Goal: Task Accomplishment & Management: Use online tool/utility

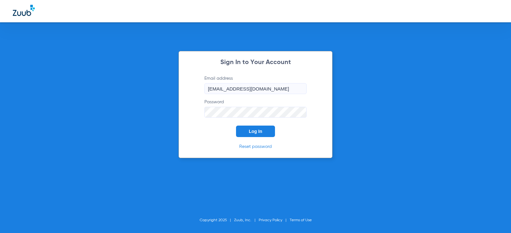
click at [260, 130] on span "Log In" at bounding box center [255, 131] width 13 height 5
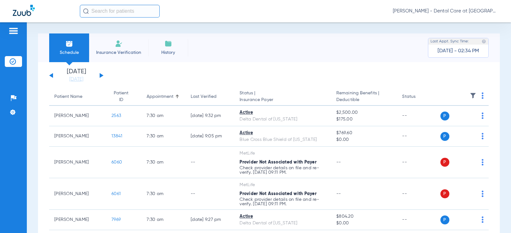
click at [103, 74] on div "[DATE] [DATE] [DATE] [DATE] [DATE] [DATE] [DATE] [DATE] [DATE] [DATE] [DATE] [D…" at bounding box center [76, 76] width 54 height 14
click at [101, 75] on button at bounding box center [102, 75] width 4 height 5
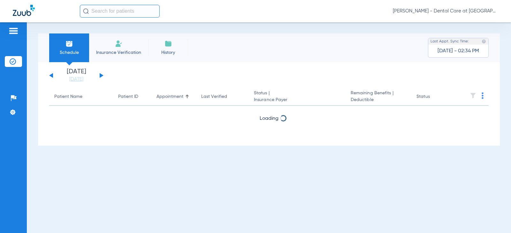
click at [101, 75] on button at bounding box center [102, 75] width 4 height 5
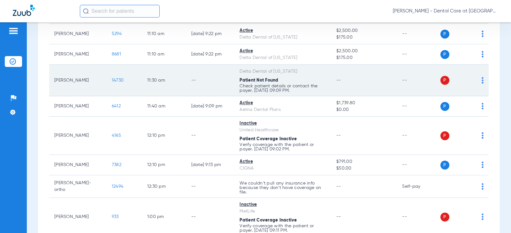
scroll to position [415, 0]
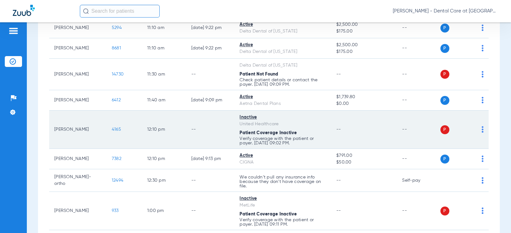
click at [311, 132] on div "Patient Coverage Inactive" at bounding box center [282, 133] width 86 height 7
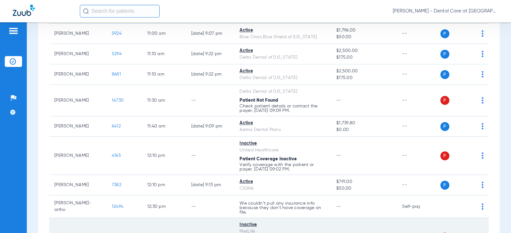
scroll to position [383, 0]
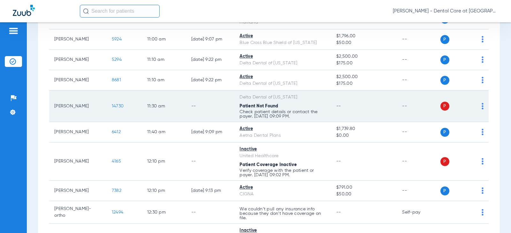
click at [349, 97] on td "--" at bounding box center [364, 107] width 66 height 32
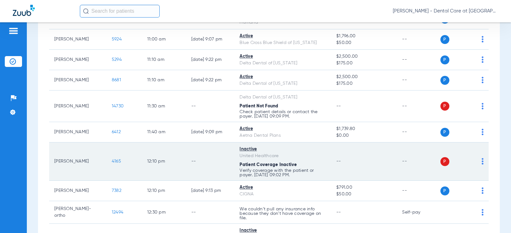
click at [326, 146] on td "Inactive United Healthcare Patient Coverage Inactive Verify coverage with the p…" at bounding box center [282, 162] width 97 height 38
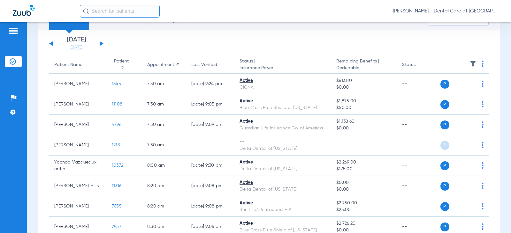
scroll to position [0, 0]
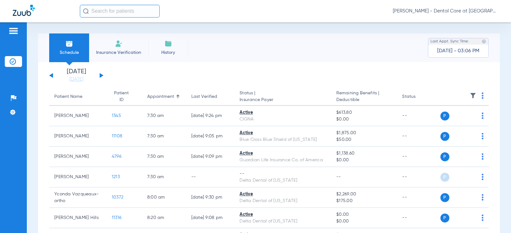
click at [113, 52] on span "Insurance Verification" at bounding box center [118, 52] width 49 height 6
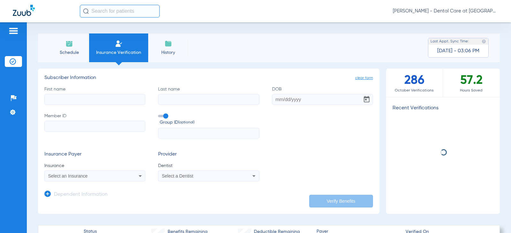
click at [94, 97] on input "First name" at bounding box center [94, 99] width 101 height 11
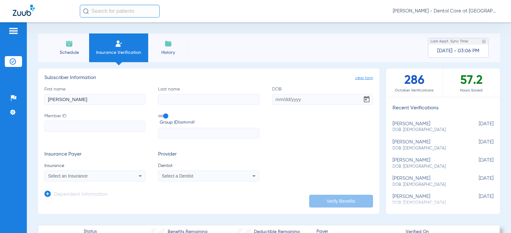
type input "[PERSON_NAME]"
type input "green"
type input "[DATE]"
click at [133, 128] on input "Member ID" at bounding box center [94, 126] width 101 height 11
paste input "921549317"
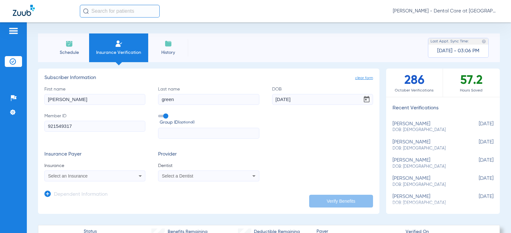
type input "921549317"
click at [78, 177] on span "Select an Insurance" at bounding box center [68, 176] width 40 height 5
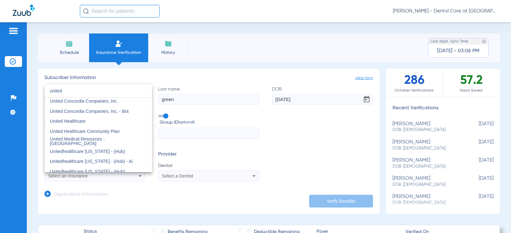
scroll to position [32, 0]
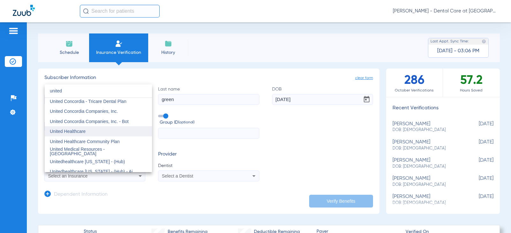
type input "united"
click at [100, 128] on mat-option "United Healthcare" at bounding box center [98, 131] width 107 height 10
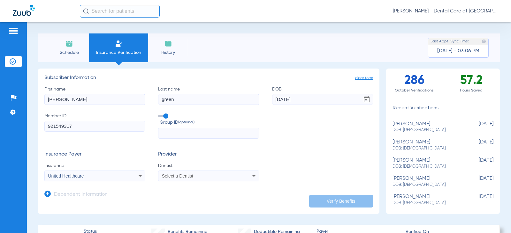
click at [169, 174] on span "Select a Dentist" at bounding box center [177, 176] width 31 height 5
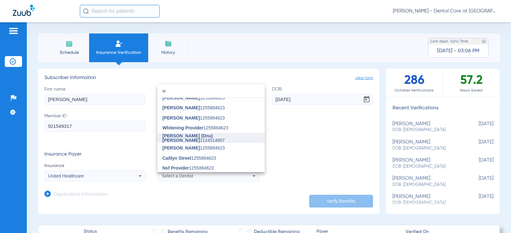
scroll to position [0, 0]
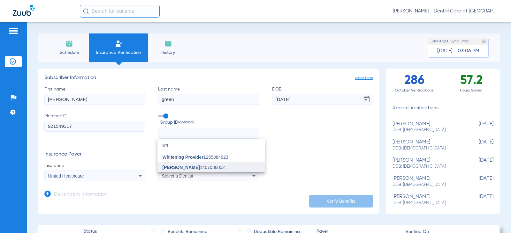
type input "wh"
click at [187, 166] on span "[PERSON_NAME]" at bounding box center [180, 167] width 37 height 5
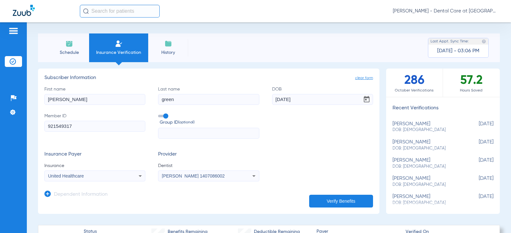
click at [326, 198] on button "Verify Benefits" at bounding box center [341, 201] width 64 height 13
click at [326, 199] on button "Verify Benefits" at bounding box center [341, 201] width 64 height 13
click at [67, 51] on span "Schedule" at bounding box center [69, 52] width 30 height 6
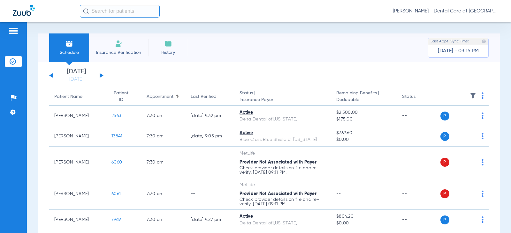
click at [100, 73] on div "[DATE] [DATE] [DATE] [DATE] [DATE] [DATE] [DATE] [DATE] [DATE] [DATE] [DATE] [D…" at bounding box center [76, 76] width 54 height 14
click at [100, 75] on button at bounding box center [102, 75] width 4 height 5
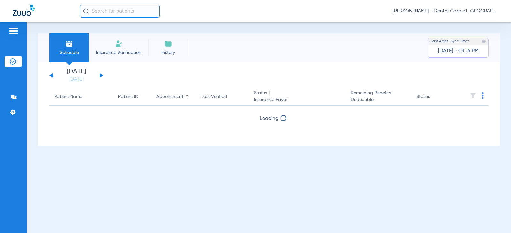
click at [100, 75] on button at bounding box center [102, 75] width 4 height 5
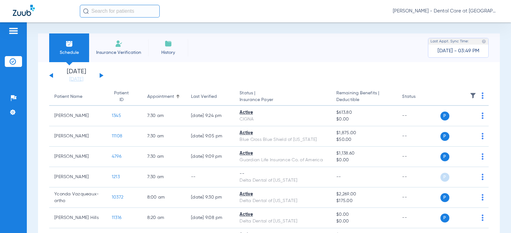
click at [102, 76] on button at bounding box center [102, 75] width 4 height 5
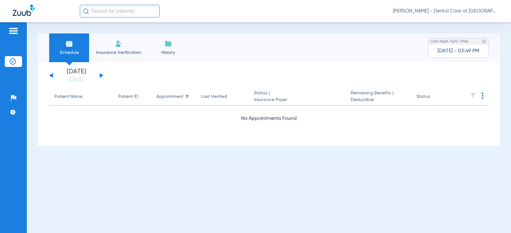
click at [102, 76] on button at bounding box center [102, 75] width 4 height 5
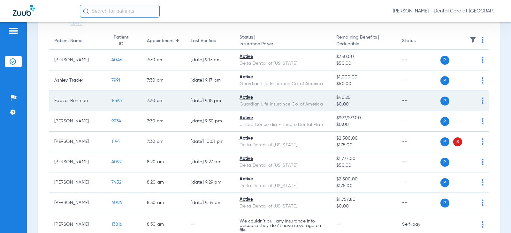
scroll to position [96, 0]
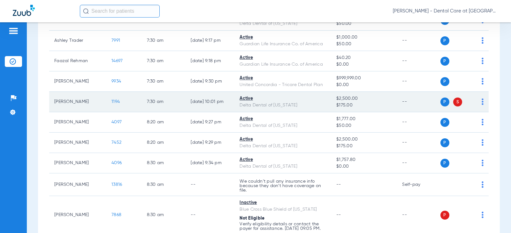
click at [175, 107] on td "7:30 AM" at bounding box center [164, 102] width 44 height 20
click at [199, 105] on td "[DATE] 10:01 PM" at bounding box center [209, 102] width 49 height 20
click at [354, 98] on span "$2,500.00" at bounding box center [364, 98] width 56 height 7
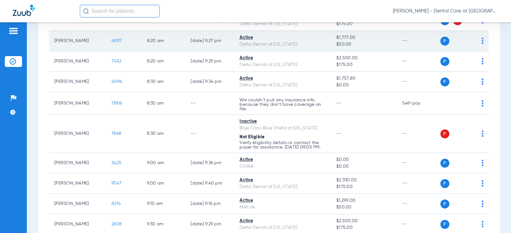
scroll to position [191, 0]
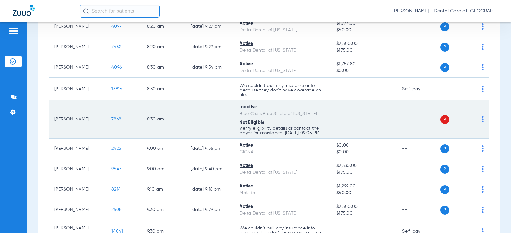
click at [246, 103] on td "Inactive Blue Cross Blue Shield of [US_STATE] Not Eligible Verify eligibility d…" at bounding box center [282, 120] width 97 height 38
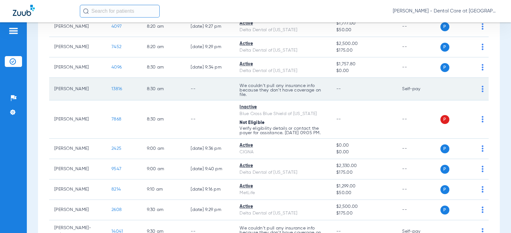
click at [239, 89] on p "We couldn’t pull any insurance info because they don’t have coverage on file." at bounding box center [282, 90] width 86 height 13
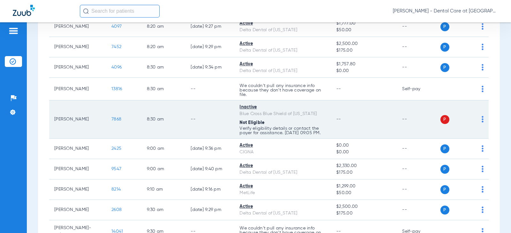
scroll to position [96, 0]
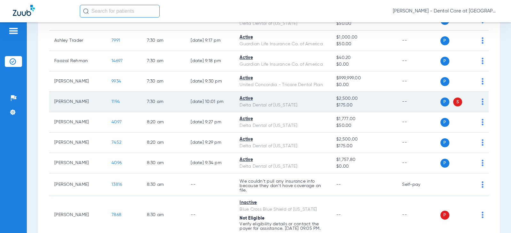
click at [378, 103] on span "$175.00" at bounding box center [364, 105] width 56 height 7
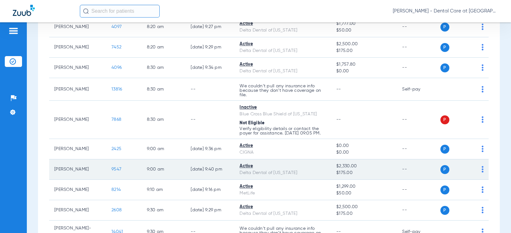
scroll to position [191, 0]
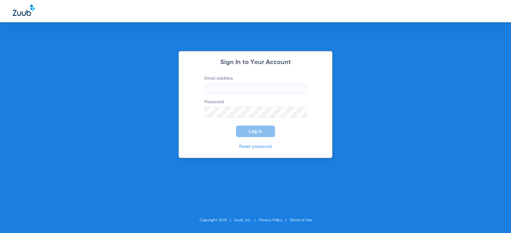
type input "[EMAIL_ADDRESS][DOMAIN_NAME]"
